Goal: Information Seeking & Learning: Learn about a topic

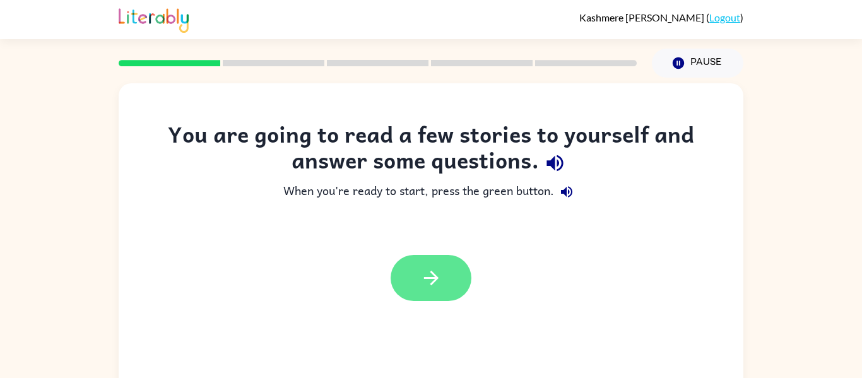
click at [443, 284] on button "button" at bounding box center [430, 278] width 81 height 46
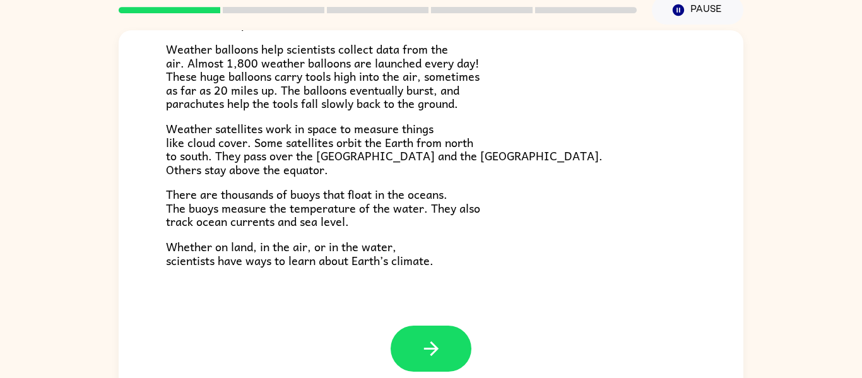
scroll to position [66, 0]
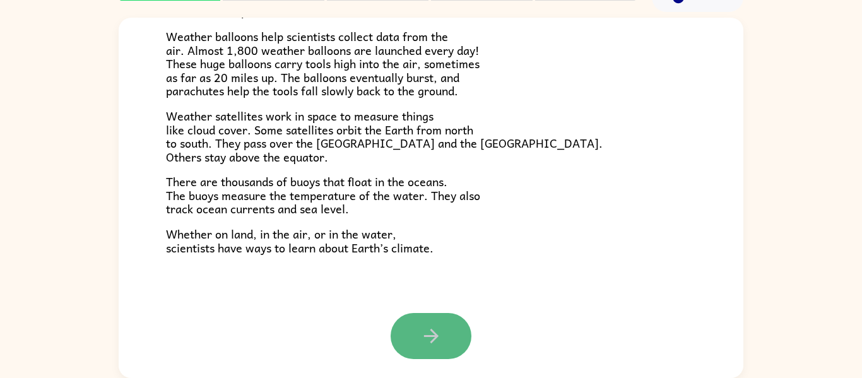
click at [447, 333] on button "button" at bounding box center [430, 336] width 81 height 46
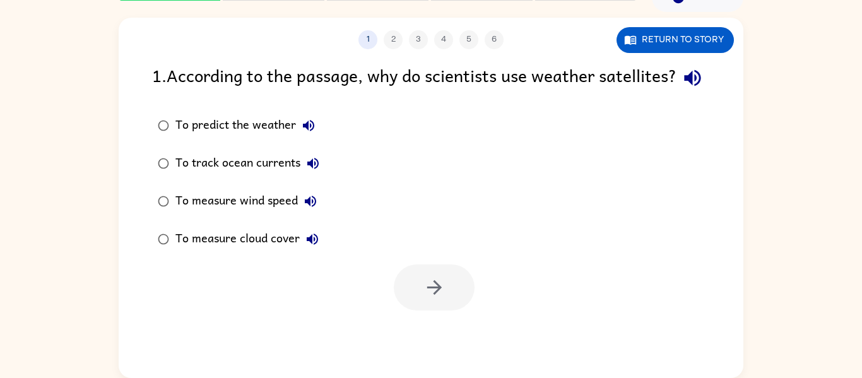
click at [278, 138] on div "To predict the weather" at bounding box center [248, 125] width 146 height 25
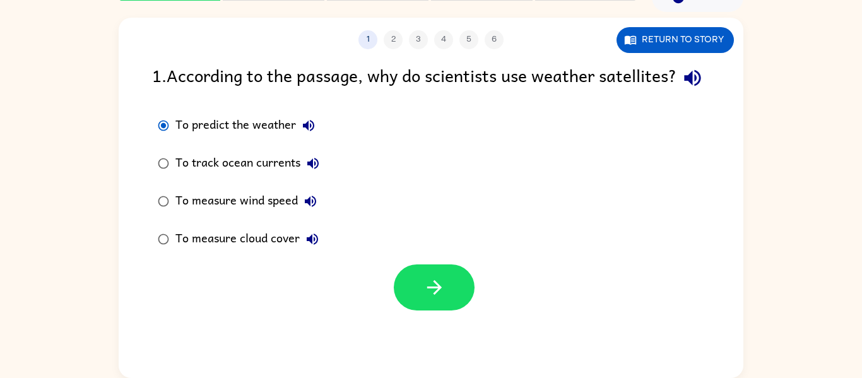
click at [315, 133] on icon "button" at bounding box center [308, 125] width 15 height 15
click at [420, 310] on button "button" at bounding box center [434, 287] width 81 height 46
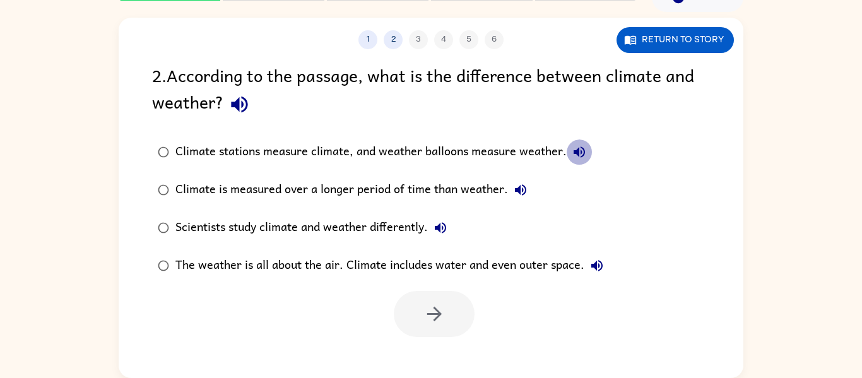
click at [580, 149] on icon "button" at bounding box center [578, 151] width 15 height 15
click at [515, 194] on icon "button" at bounding box center [520, 189] width 15 height 15
click at [440, 225] on icon "button" at bounding box center [440, 227] width 11 height 11
click at [601, 263] on icon "button" at bounding box center [596, 265] width 11 height 11
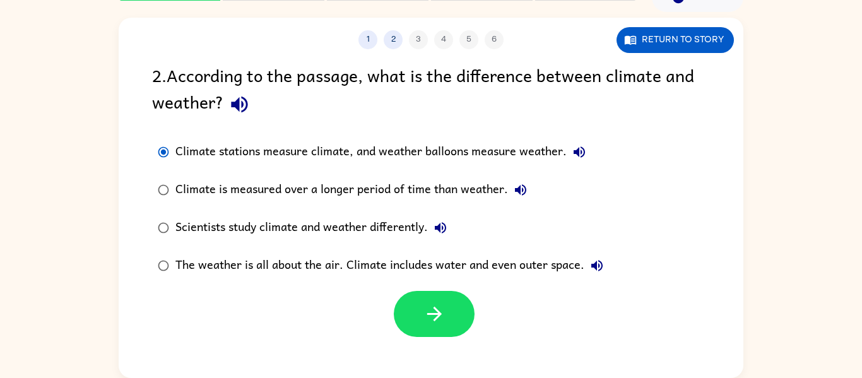
click at [427, 287] on div at bounding box center [431, 310] width 624 height 52
click at [406, 339] on div "1 2 3 4 5 6 Return to story 2 . According to the passage, what is the differenc…" at bounding box center [431, 198] width 624 height 360
click at [400, 323] on button "button" at bounding box center [434, 314] width 81 height 46
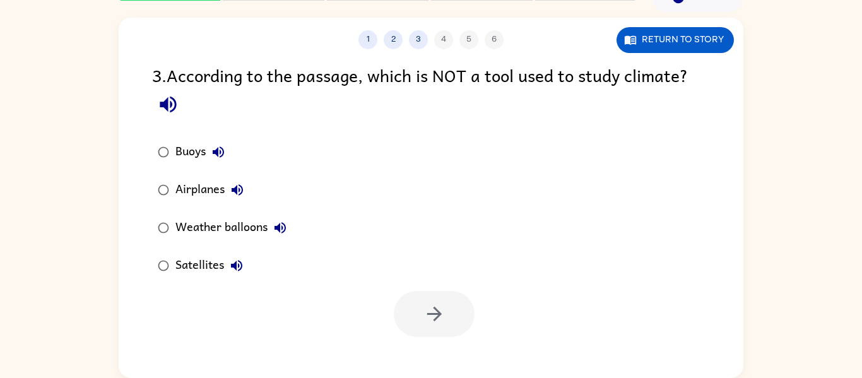
click at [219, 157] on icon "button" at bounding box center [218, 151] width 15 height 15
click at [233, 191] on icon "button" at bounding box center [236, 189] width 11 height 11
click at [409, 308] on button "button" at bounding box center [434, 314] width 81 height 46
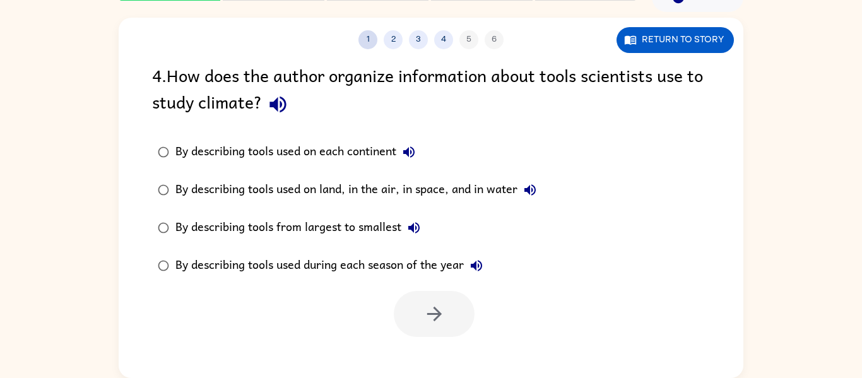
click at [374, 35] on button "1" at bounding box center [367, 39] width 19 height 19
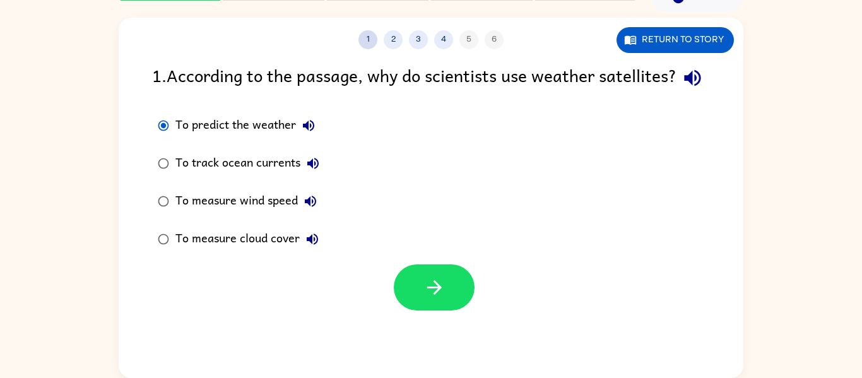
click at [374, 35] on button "1" at bounding box center [367, 39] width 19 height 19
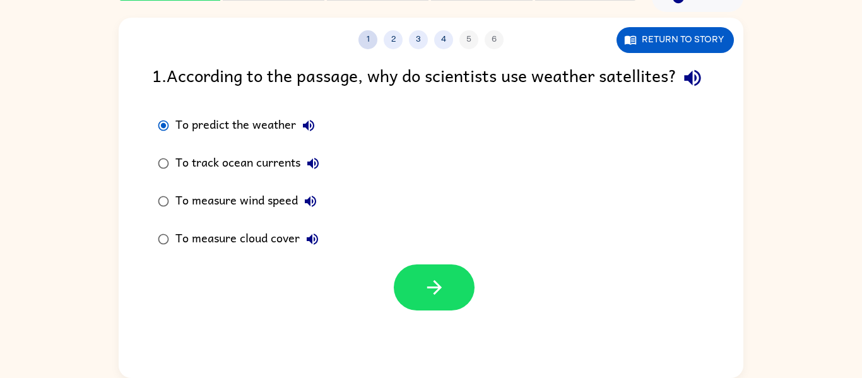
click at [374, 35] on button "1" at bounding box center [367, 39] width 19 height 19
click at [444, 298] on icon "button" at bounding box center [434, 287] width 22 height 22
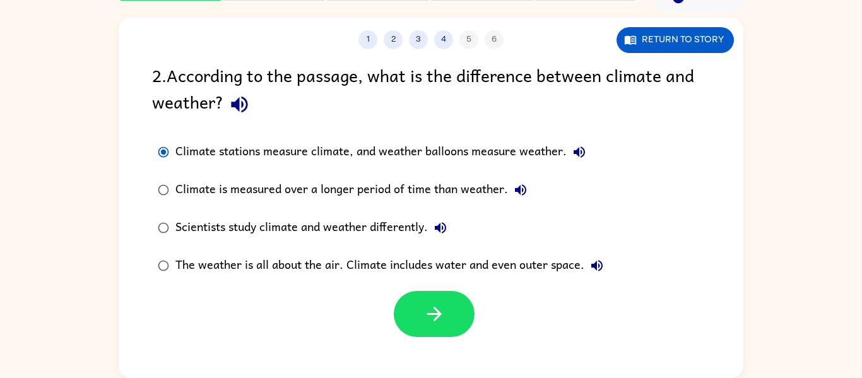
click at [444, 312] on icon "button" at bounding box center [434, 314] width 22 height 22
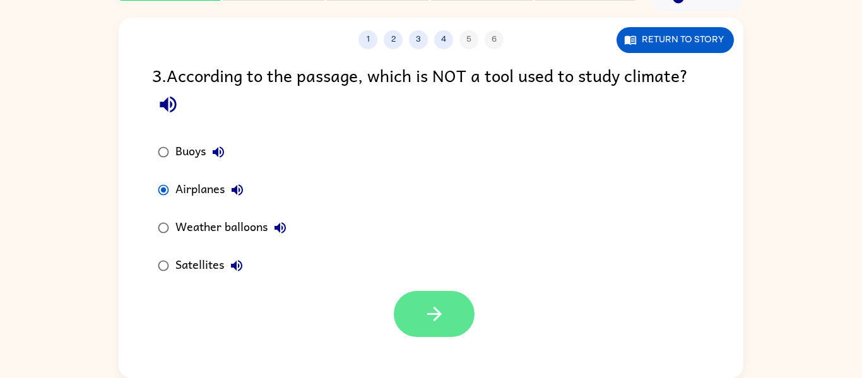
click at [443, 312] on icon "button" at bounding box center [434, 314] width 22 height 22
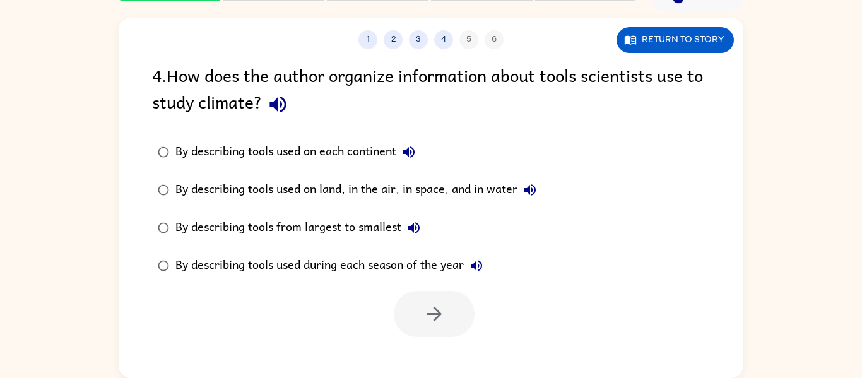
click at [491, 37] on div "1 2 3 4 5 6" at bounding box center [431, 39] width 624 height 19
click at [319, 47] on div "1 2 3 4 5 6" at bounding box center [431, 39] width 624 height 19
click at [411, 155] on icon "button" at bounding box center [408, 151] width 15 height 15
click at [532, 190] on icon "button" at bounding box center [529, 189] width 15 height 15
click at [392, 216] on div "By describing tools from largest to smallest" at bounding box center [300, 227] width 251 height 25
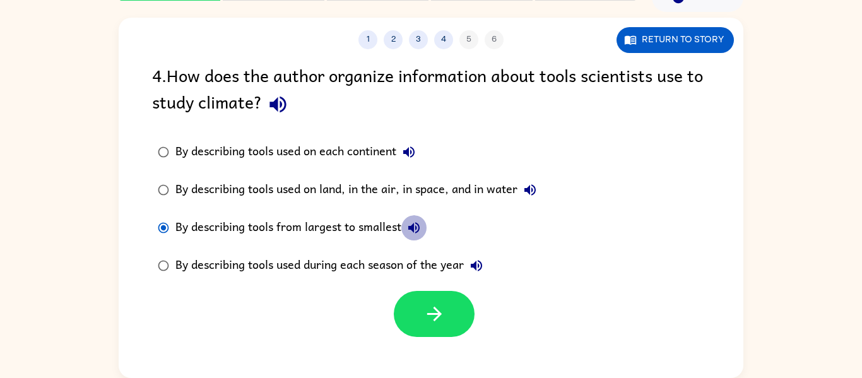
click at [416, 223] on icon "button" at bounding box center [413, 227] width 15 height 15
click at [284, 221] on div "By describing tools from largest to smallest" at bounding box center [300, 227] width 251 height 25
click at [213, 263] on div "By describing tools used during each season of the year" at bounding box center [331, 265] width 313 height 25
click at [475, 266] on icon "button" at bounding box center [476, 265] width 11 height 11
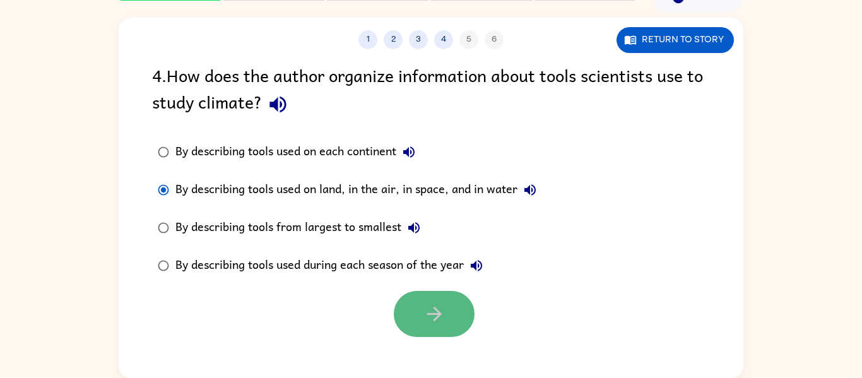
click at [450, 327] on button "button" at bounding box center [434, 314] width 81 height 46
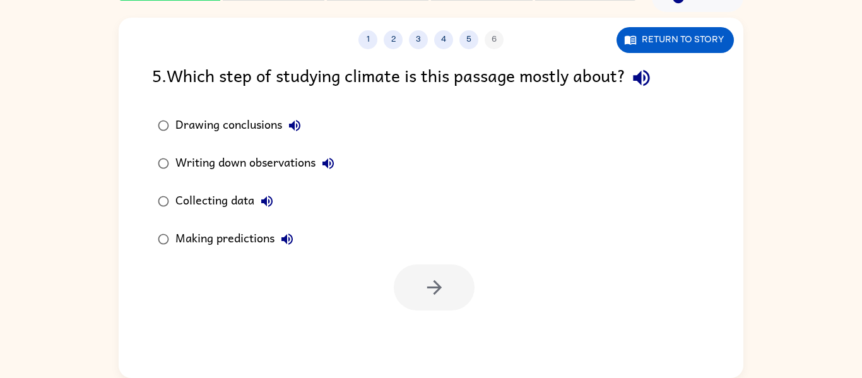
click at [259, 194] on button "Collecting data" at bounding box center [266, 201] width 25 height 25
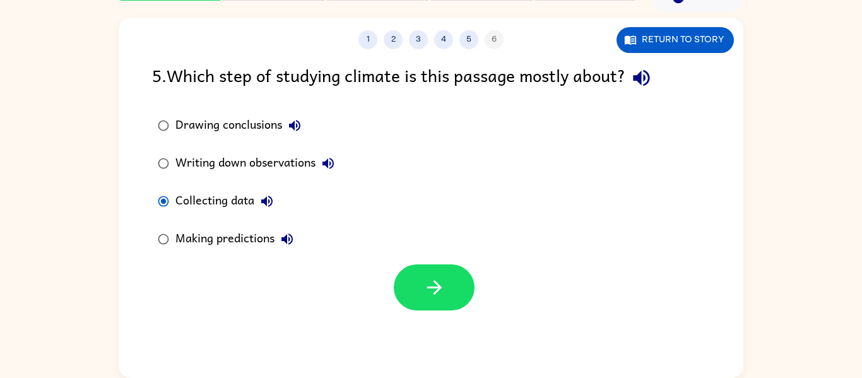
click at [335, 157] on icon "button" at bounding box center [327, 163] width 15 height 15
click at [420, 301] on button "button" at bounding box center [434, 287] width 81 height 46
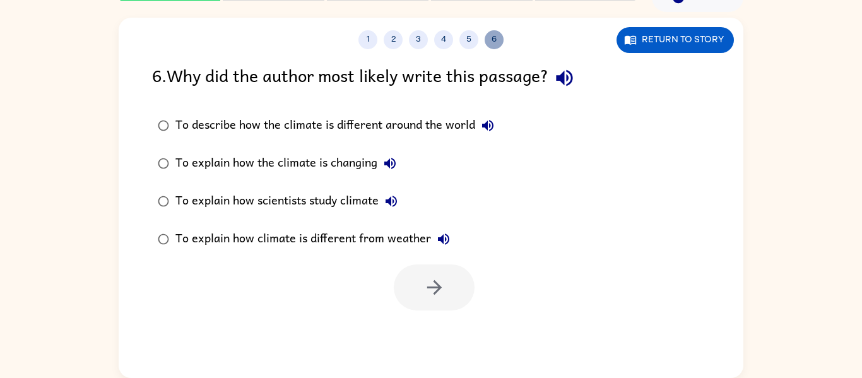
click at [485, 42] on button "6" at bounding box center [493, 39] width 19 height 19
click at [461, 38] on button "5" at bounding box center [468, 39] width 19 height 19
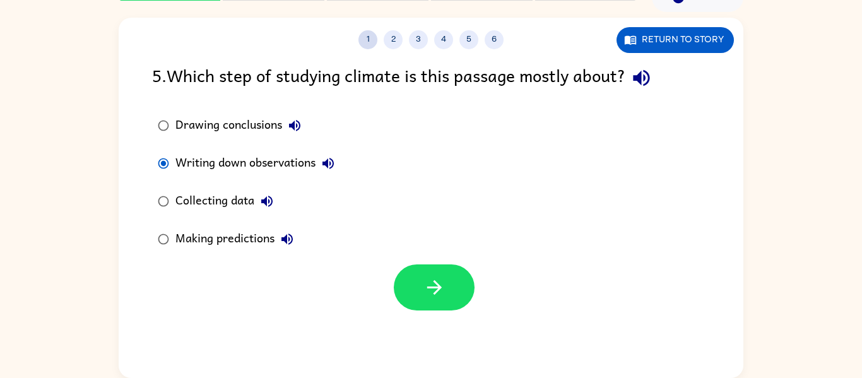
click at [371, 38] on button "1" at bounding box center [367, 39] width 19 height 19
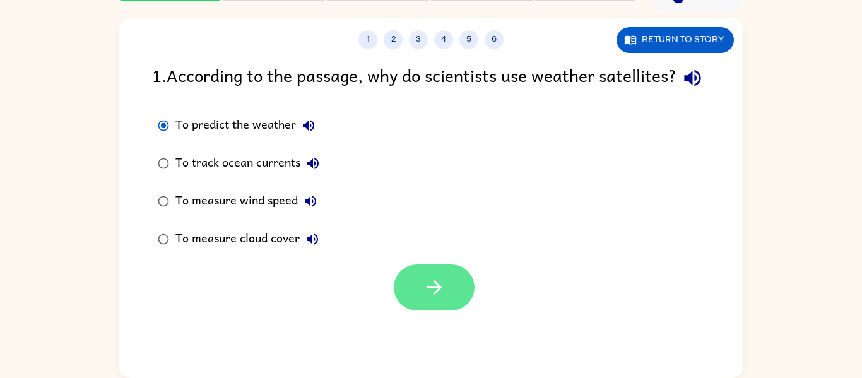
click at [414, 292] on button "button" at bounding box center [434, 287] width 81 height 46
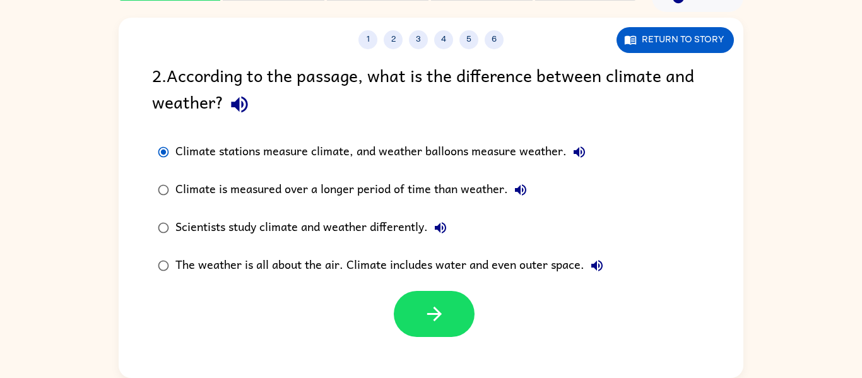
click at [414, 292] on button "button" at bounding box center [434, 314] width 81 height 46
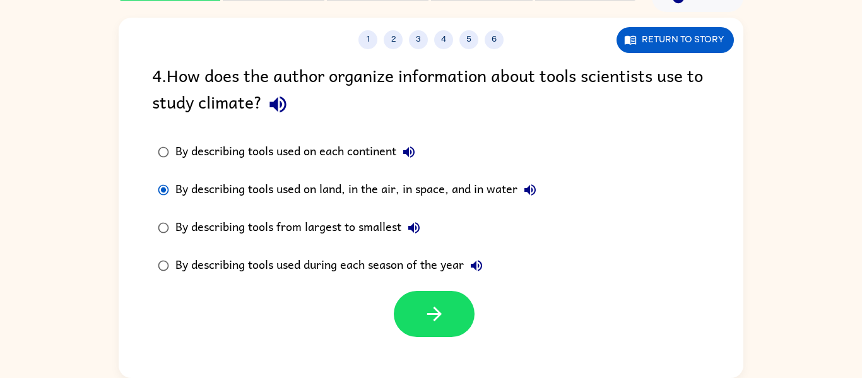
click at [414, 292] on button "button" at bounding box center [434, 314] width 81 height 46
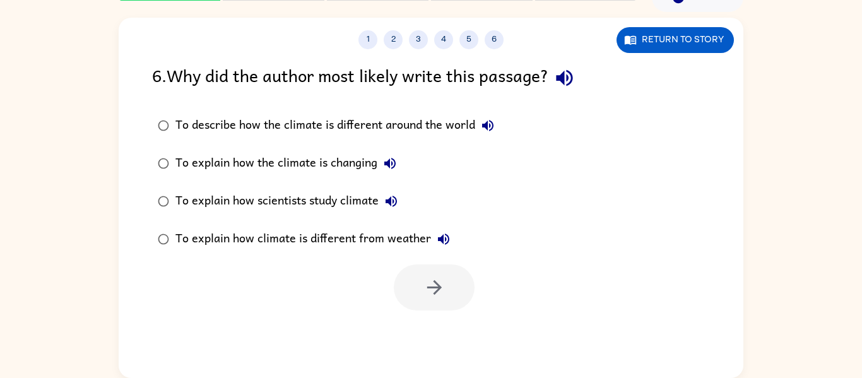
click at [414, 292] on div at bounding box center [434, 287] width 81 height 46
click at [420, 128] on div "To describe how the climate is different around the world" at bounding box center [337, 125] width 325 height 25
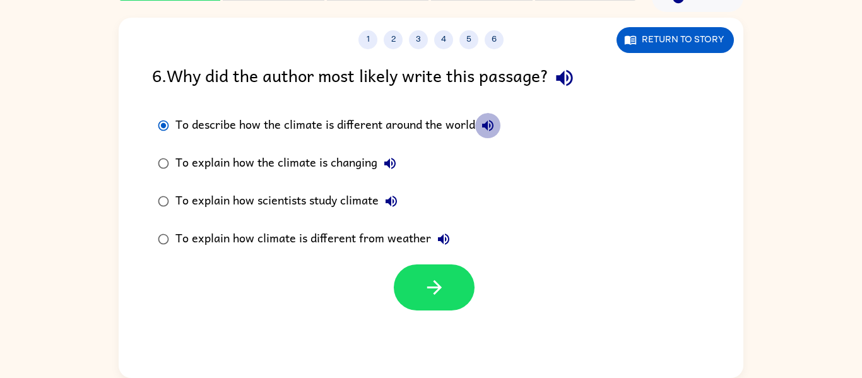
click at [492, 132] on icon "button" at bounding box center [487, 125] width 15 height 15
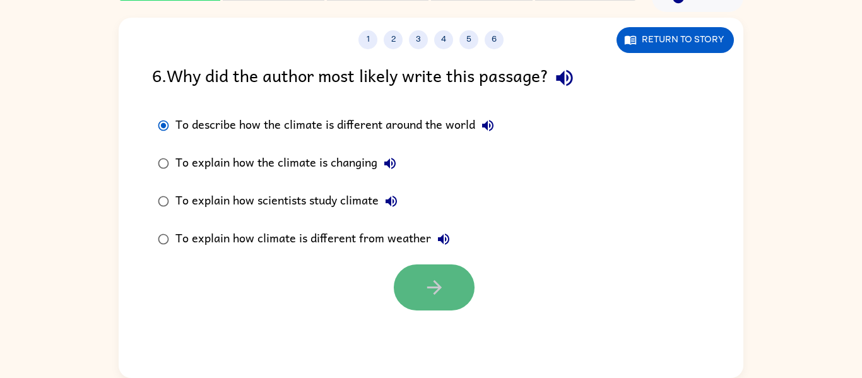
click at [424, 293] on icon "button" at bounding box center [434, 287] width 22 height 22
click at [363, 35] on button "1" at bounding box center [367, 39] width 19 height 19
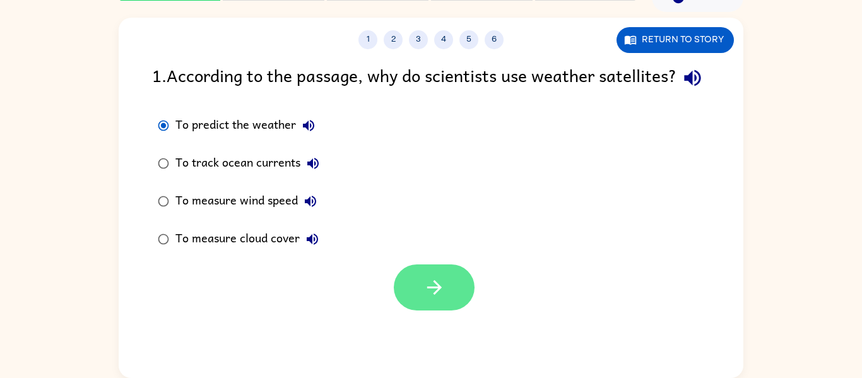
click at [407, 310] on button "button" at bounding box center [434, 287] width 81 height 46
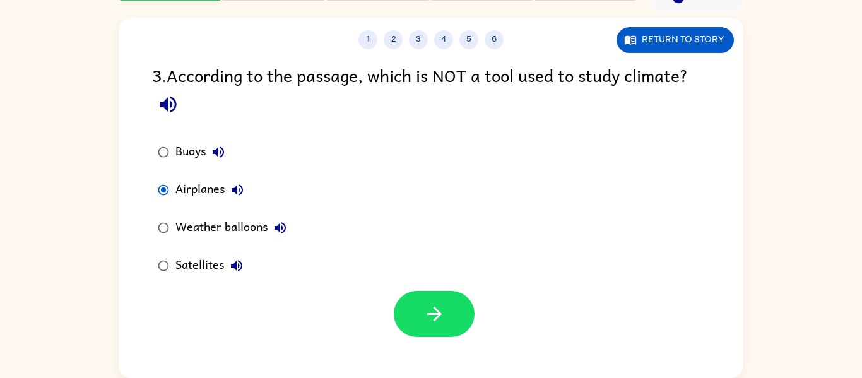
click at [407, 320] on button "button" at bounding box center [434, 314] width 81 height 46
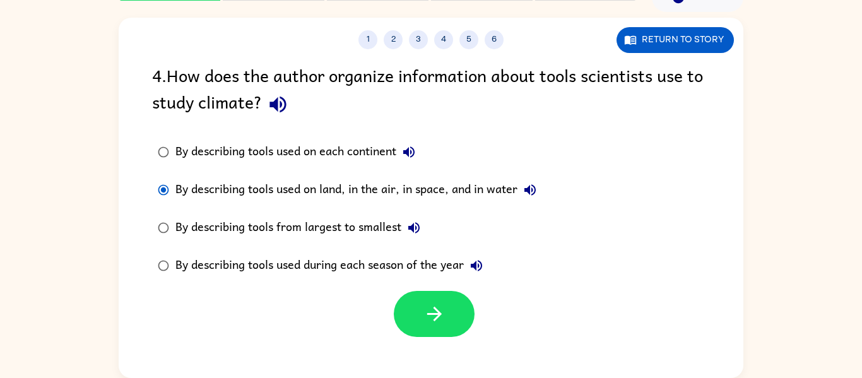
click at [407, 320] on button "button" at bounding box center [434, 314] width 81 height 46
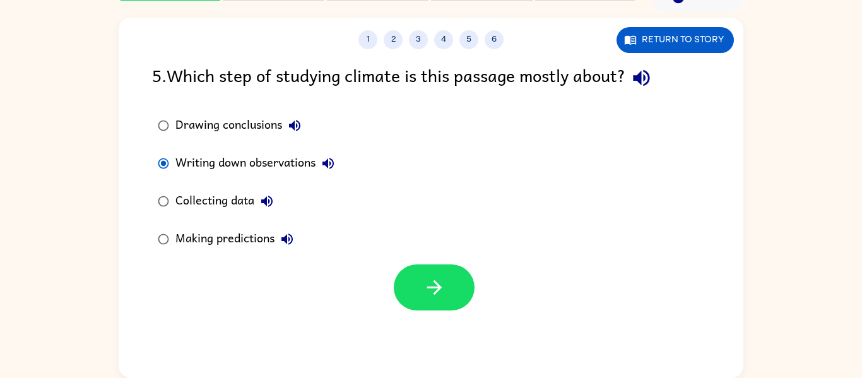
click at [407, 320] on div "1 2 3 4 5 6 Return to story 5 . Which step of studying climate is this passage …" at bounding box center [431, 198] width 624 height 360
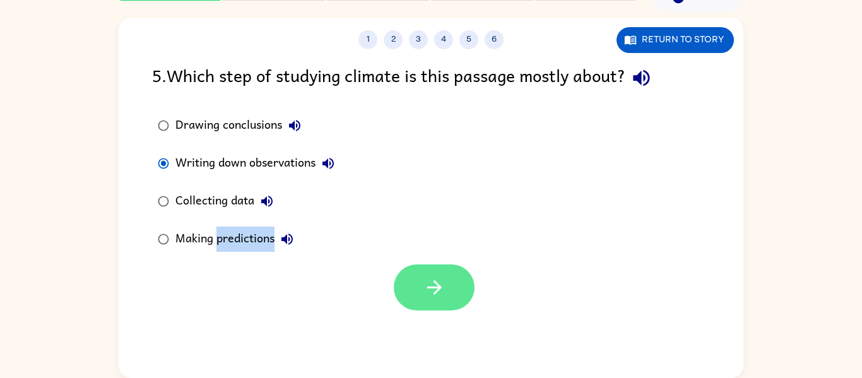
click at [417, 267] on button "button" at bounding box center [434, 287] width 81 height 46
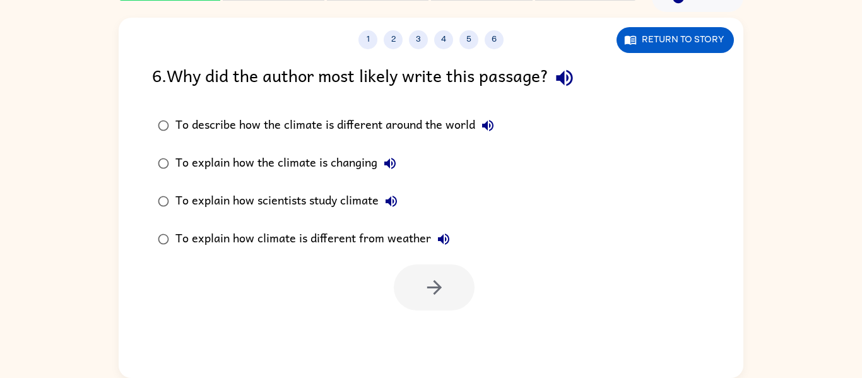
click at [417, 267] on div at bounding box center [434, 287] width 81 height 46
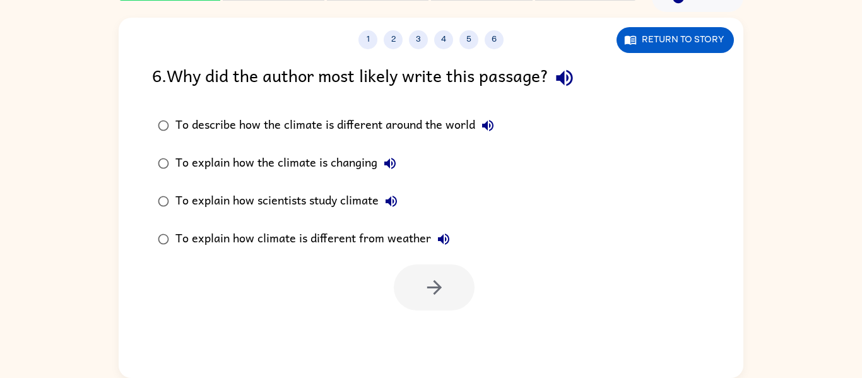
click at [417, 267] on div at bounding box center [434, 287] width 81 height 46
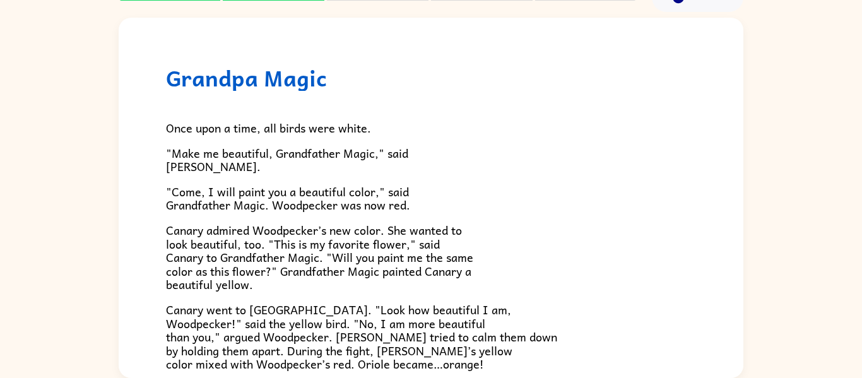
click at [175, 43] on div "Grandpa Magic Once upon a time, all birds were white. "Make me beautiful, Grand…" at bounding box center [431, 328] width 624 height 621
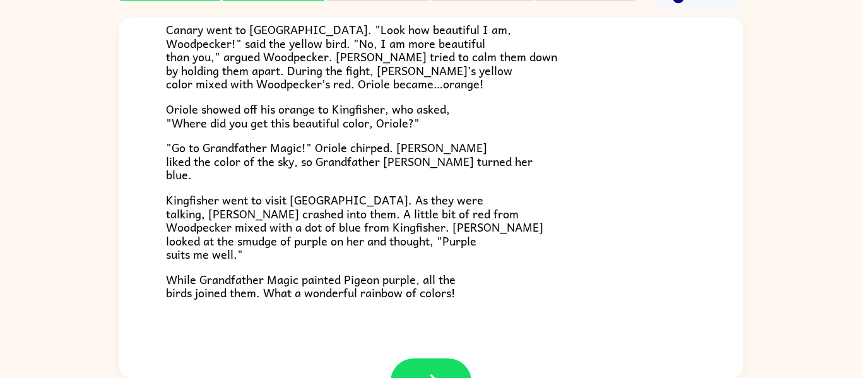
scroll to position [278, 0]
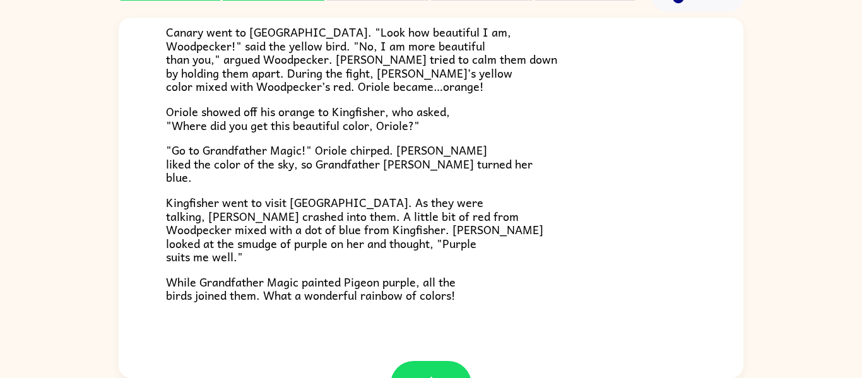
click at [172, 42] on div "Grandpa Magic Once upon a time, all birds were white. "Make me beautiful, Grand…" at bounding box center [431, 50] width 624 height 621
click at [436, 364] on button "button" at bounding box center [430, 384] width 81 height 46
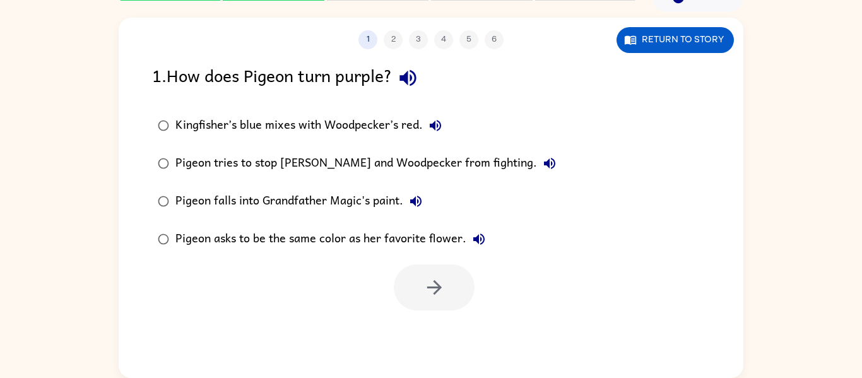
scroll to position [0, 0]
click at [428, 121] on icon "button" at bounding box center [435, 125] width 15 height 15
click at [423, 279] on icon "button" at bounding box center [434, 287] width 22 height 22
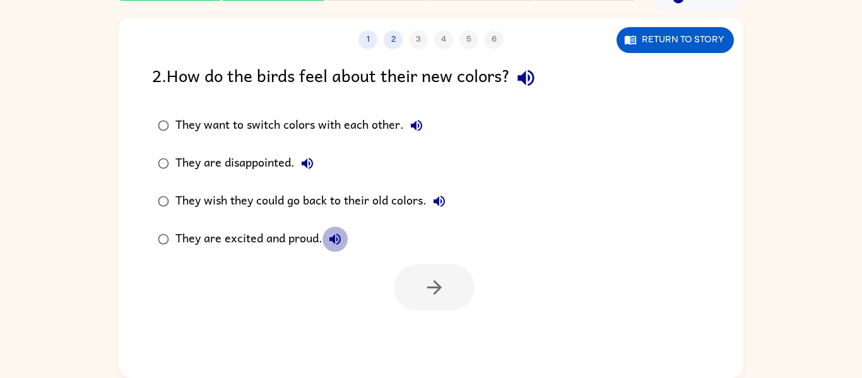
click at [326, 239] on button "They are excited and proud." at bounding box center [334, 238] width 25 height 25
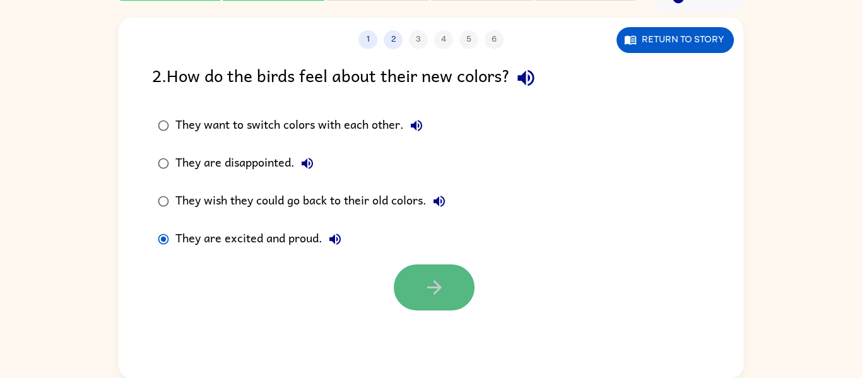
click at [426, 284] on icon "button" at bounding box center [434, 287] width 22 height 22
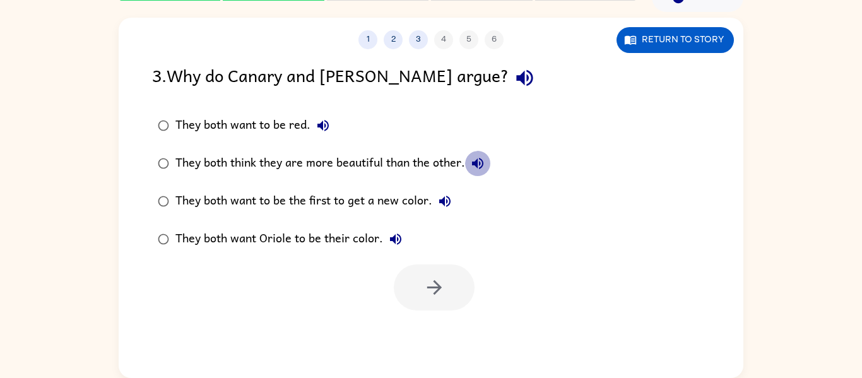
click at [473, 163] on icon "button" at bounding box center [477, 163] width 11 height 11
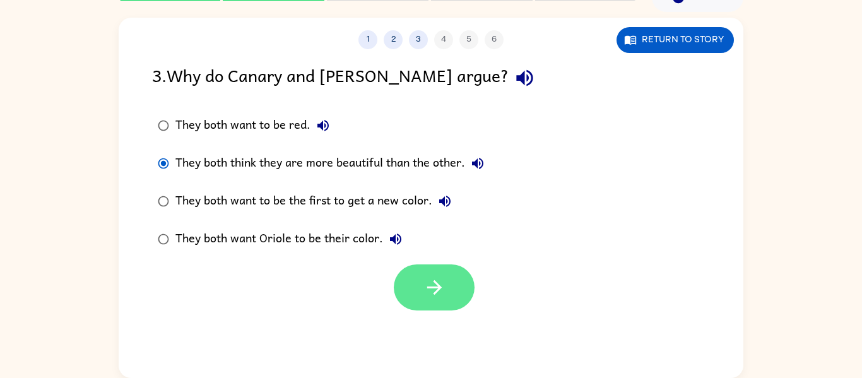
click at [443, 306] on button "button" at bounding box center [434, 287] width 81 height 46
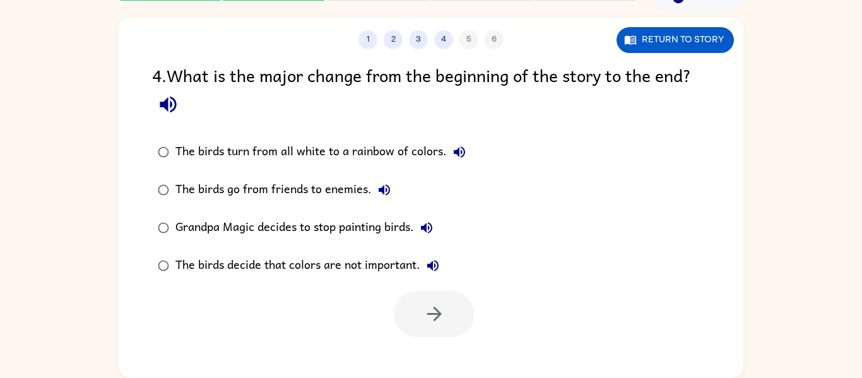
click at [456, 142] on button "The birds turn from all white to a rainbow of colors." at bounding box center [459, 151] width 25 height 25
click at [177, 151] on div "The birds turn from all white to a rainbow of colors." at bounding box center [323, 151] width 296 height 25
click at [428, 320] on icon "button" at bounding box center [434, 314] width 22 height 22
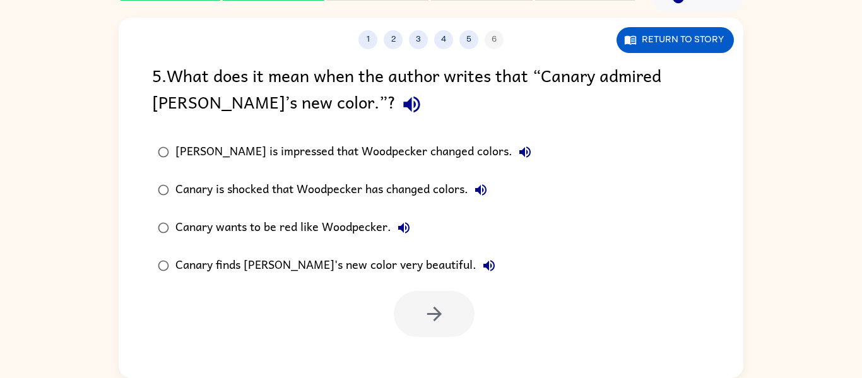
click at [512, 149] on button "[PERSON_NAME] is impressed that Woodpecker changed colors." at bounding box center [524, 151] width 25 height 25
click at [482, 185] on icon "button" at bounding box center [480, 189] width 15 height 15
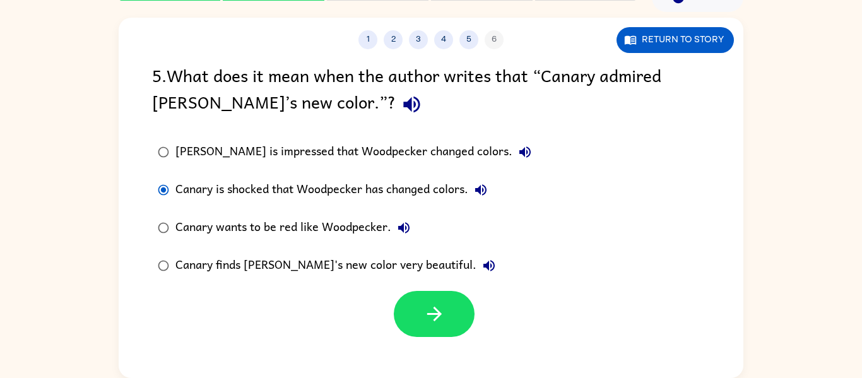
click at [419, 288] on div at bounding box center [431, 310] width 624 height 52
click at [425, 291] on button "button" at bounding box center [434, 314] width 81 height 46
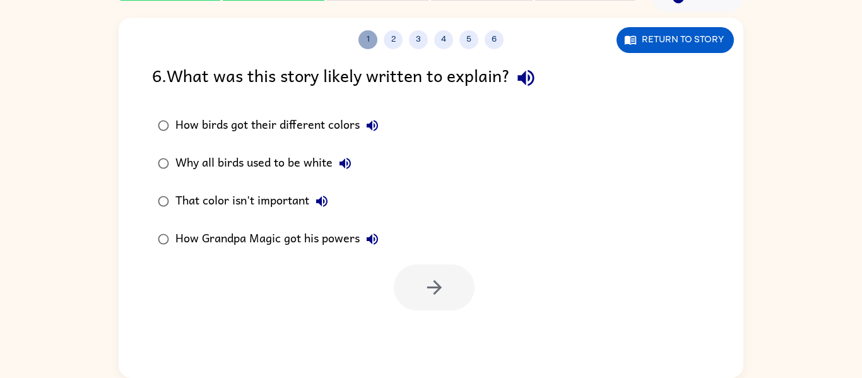
click at [370, 40] on button "1" at bounding box center [367, 39] width 19 height 19
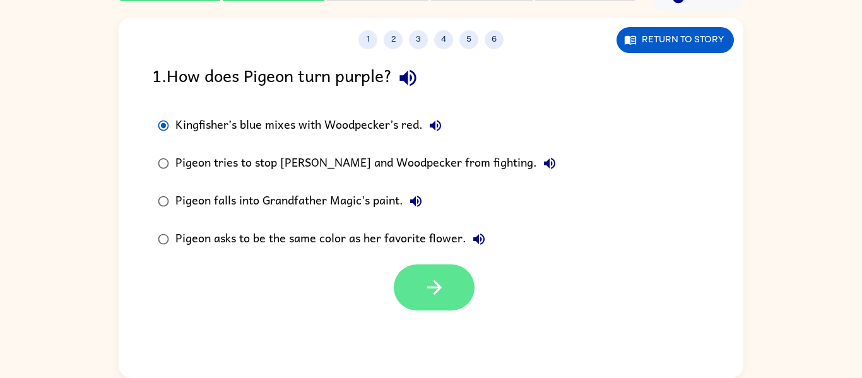
click at [422, 307] on button "button" at bounding box center [434, 287] width 81 height 46
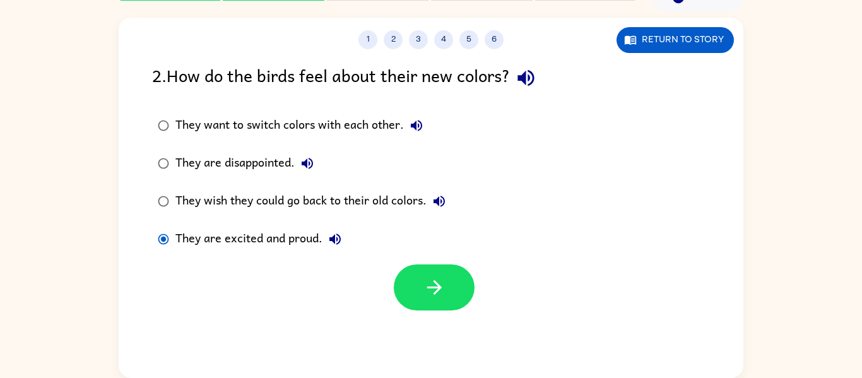
click at [422, 307] on button "button" at bounding box center [434, 287] width 81 height 46
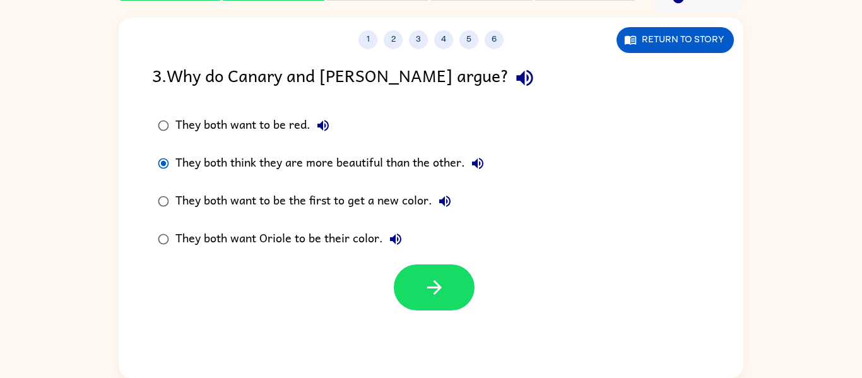
click at [422, 307] on button "button" at bounding box center [434, 287] width 81 height 46
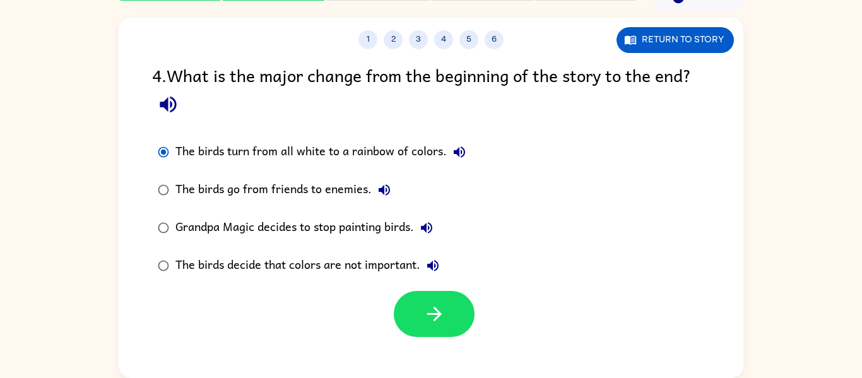
click at [422, 307] on button "button" at bounding box center [434, 314] width 81 height 46
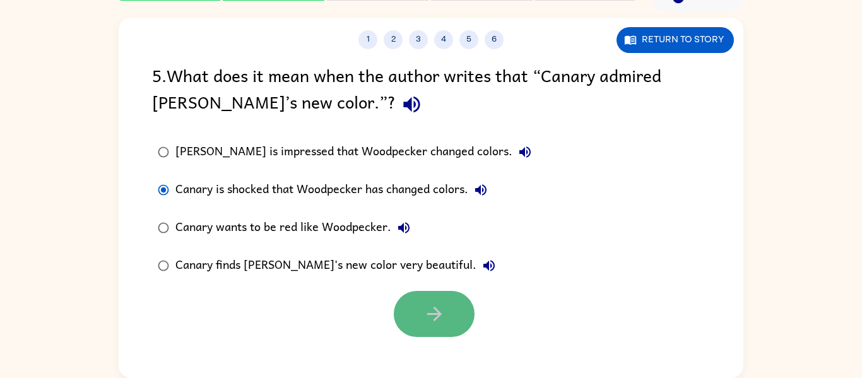
click at [423, 308] on icon "button" at bounding box center [434, 314] width 22 height 22
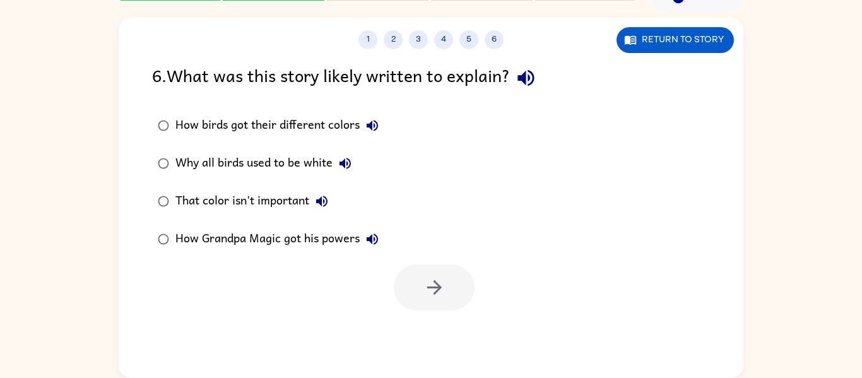
click at [422, 308] on div at bounding box center [434, 287] width 81 height 46
click at [445, 295] on button "button" at bounding box center [434, 287] width 81 height 46
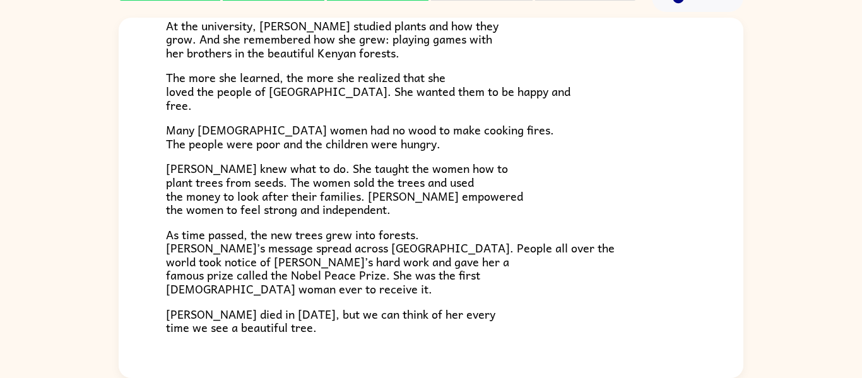
scroll to position [278, 0]
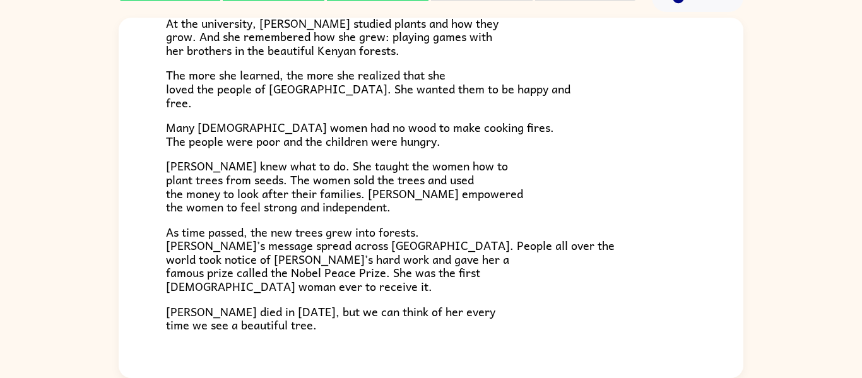
click at [580, 286] on p "As time passed, the new trees grew into forests. [PERSON_NAME]’s message spread…" at bounding box center [431, 259] width 530 height 68
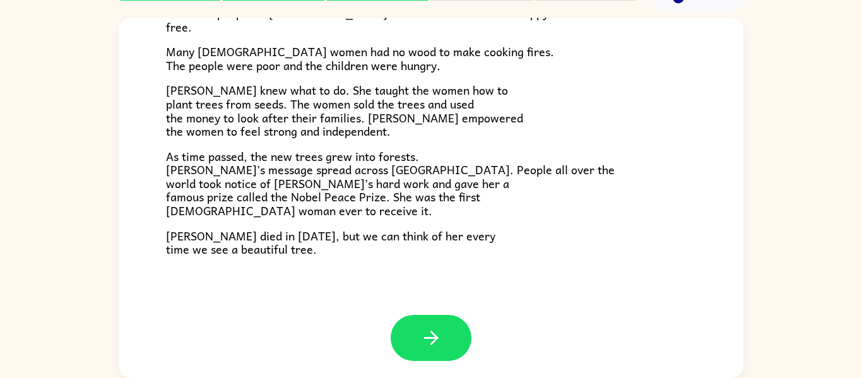
scroll to position [355, 0]
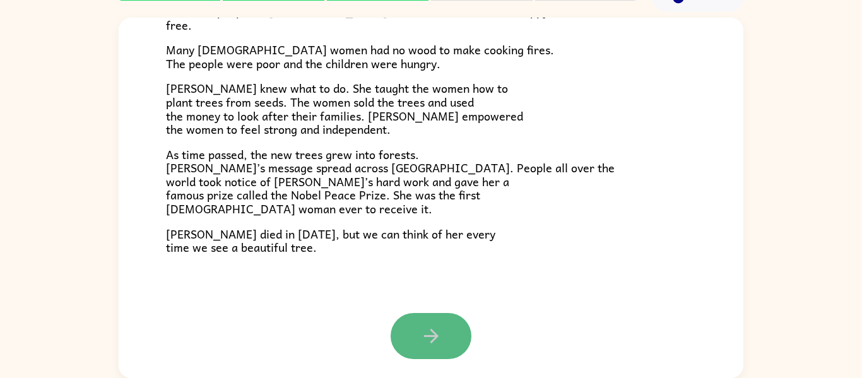
click at [436, 320] on button "button" at bounding box center [430, 336] width 81 height 46
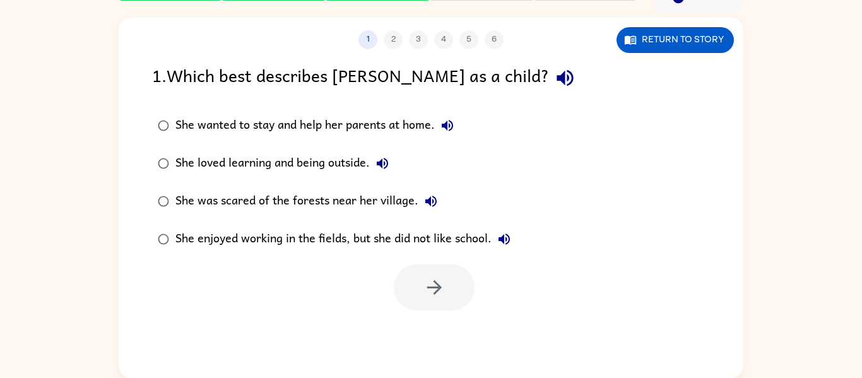
scroll to position [0, 0]
click at [383, 158] on icon "button" at bounding box center [382, 163] width 15 height 15
click at [456, 291] on button "button" at bounding box center [434, 287] width 81 height 46
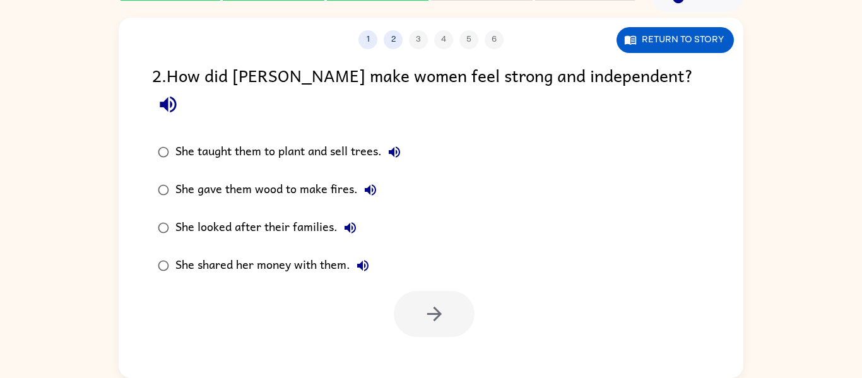
click at [387, 139] on button "She taught them to plant and sell trees." at bounding box center [394, 151] width 25 height 25
click at [419, 291] on button "button" at bounding box center [434, 314] width 81 height 46
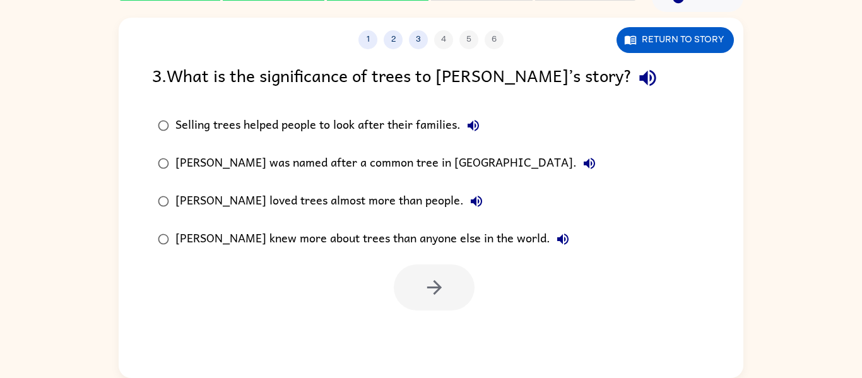
click at [337, 192] on div "[PERSON_NAME] loved trees almost more than people." at bounding box center [331, 201] width 313 height 25
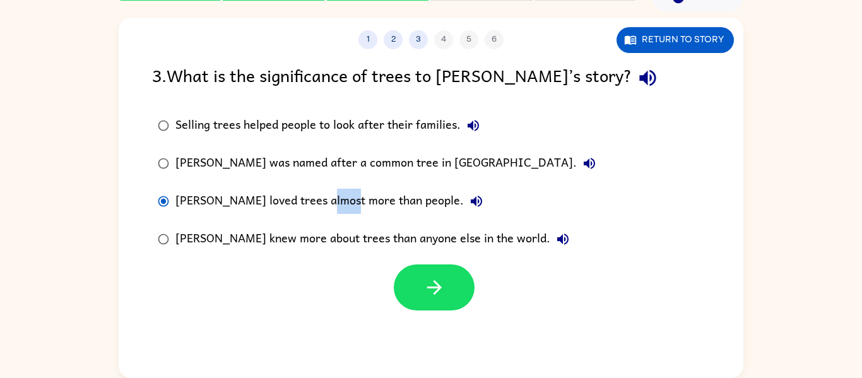
click at [337, 192] on div "[PERSON_NAME] loved trees almost more than people." at bounding box center [331, 201] width 313 height 25
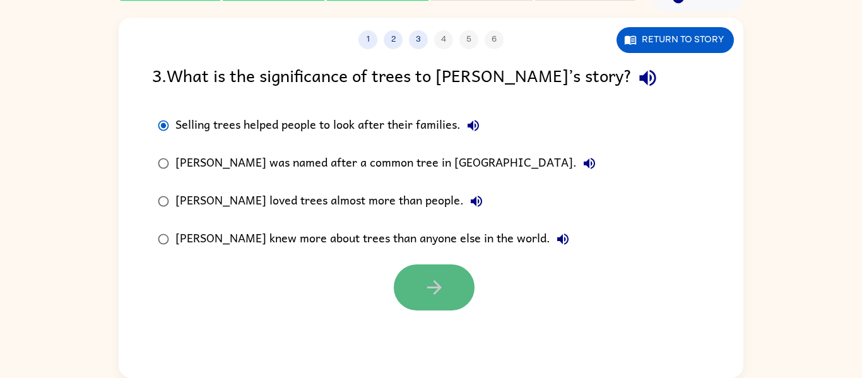
click at [415, 274] on button "button" at bounding box center [434, 287] width 81 height 46
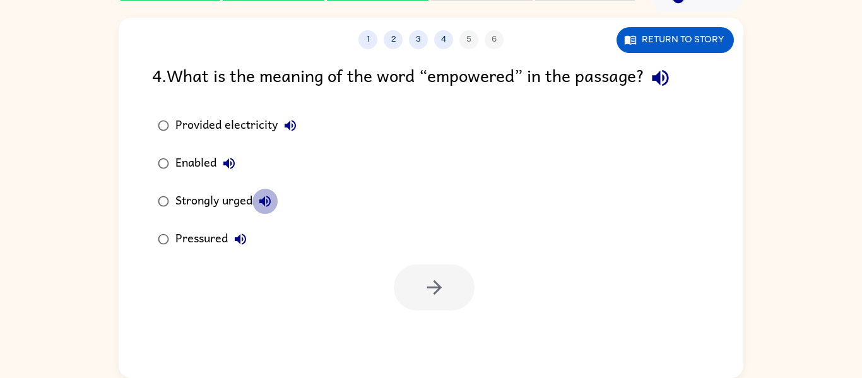
click at [259, 197] on icon "button" at bounding box center [264, 201] width 15 height 15
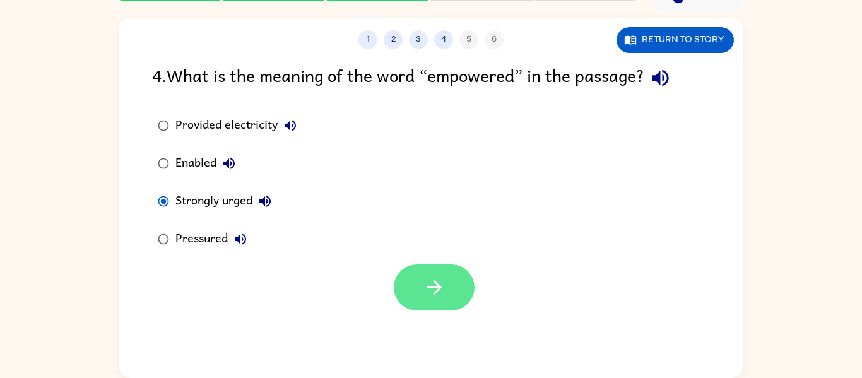
click at [439, 293] on icon "button" at bounding box center [434, 287] width 22 height 22
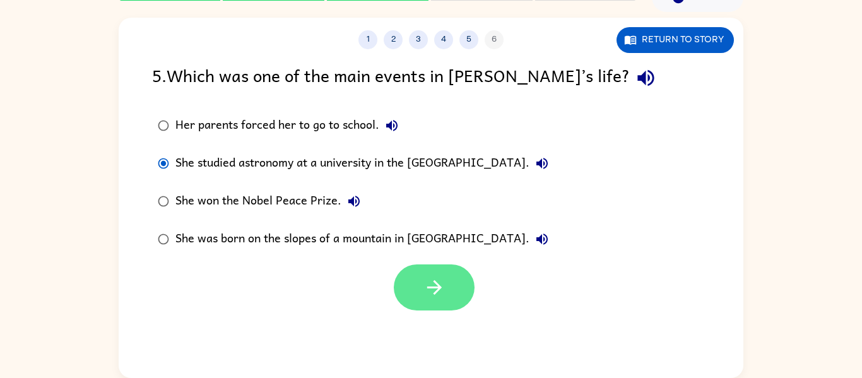
click at [401, 281] on button "button" at bounding box center [434, 287] width 81 height 46
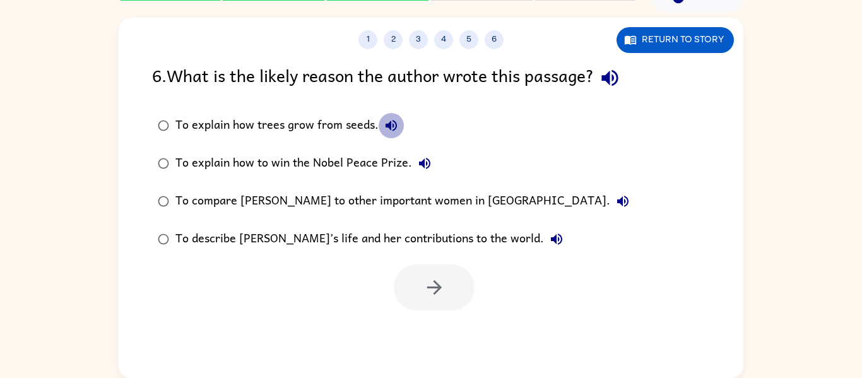
click at [390, 122] on icon "button" at bounding box center [390, 125] width 15 height 15
click at [549, 242] on icon "button" at bounding box center [556, 238] width 15 height 15
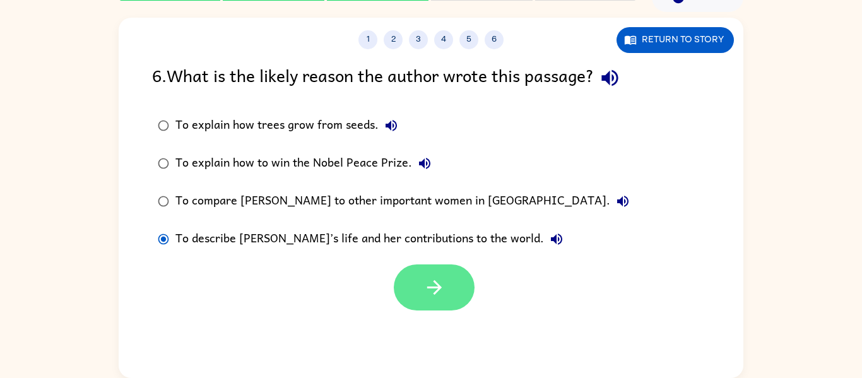
click at [414, 291] on button "button" at bounding box center [434, 287] width 81 height 46
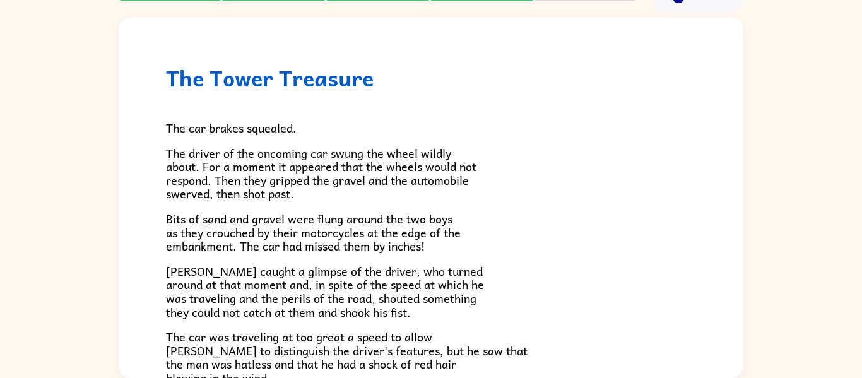
click at [312, 48] on div "The Tower Treasure The car brakes squealed. The driver of the oncoming car swun…" at bounding box center [431, 340] width 624 height 645
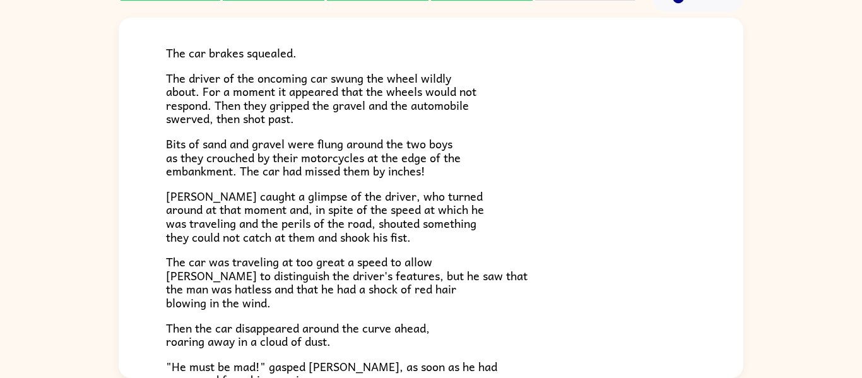
scroll to position [76, 0]
click at [262, 90] on span "The driver of the oncoming car swung the wheel wildly about. For a moment it ap…" at bounding box center [321, 97] width 310 height 59
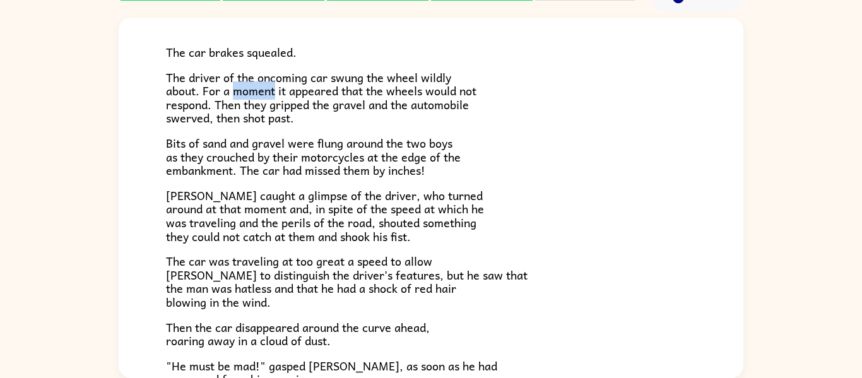
click at [262, 90] on span "The driver of the oncoming car swung the wheel wildly about. For a moment it ap…" at bounding box center [321, 97] width 310 height 59
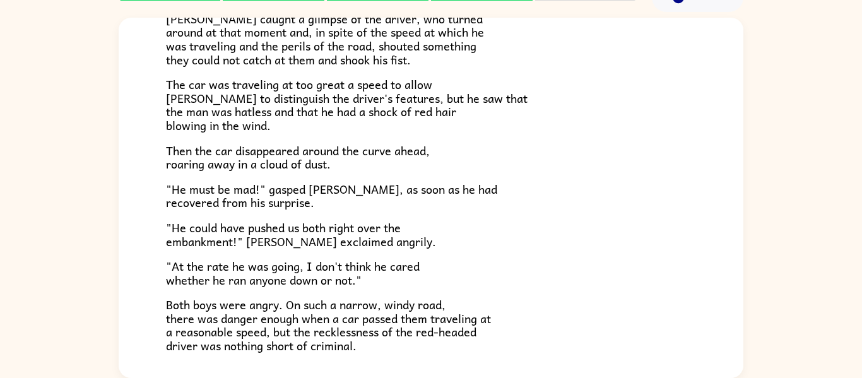
scroll to position [227, 0]
